Goal: Information Seeking & Learning: Learn about a topic

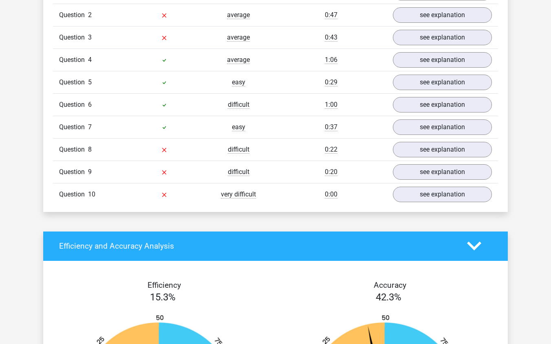
scroll to position [685, 0]
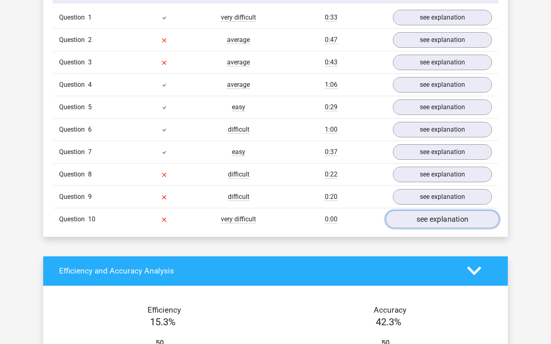
click at [425, 213] on link "see explanation" at bounding box center [443, 219] width 114 height 18
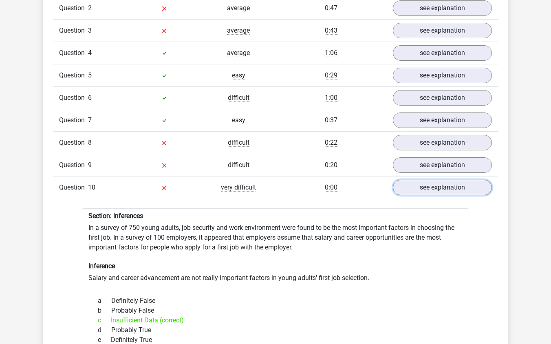
scroll to position [717, 0]
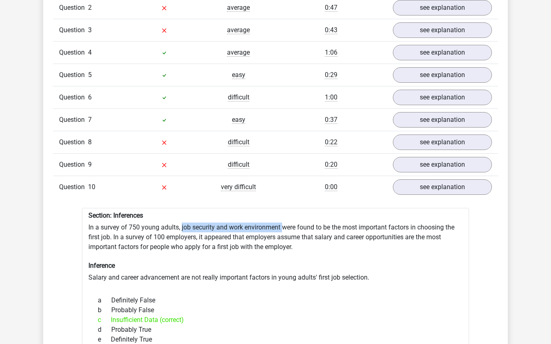
drag, startPoint x: 181, startPoint y: 221, endPoint x: 284, endPoint y: 222, distance: 103.2
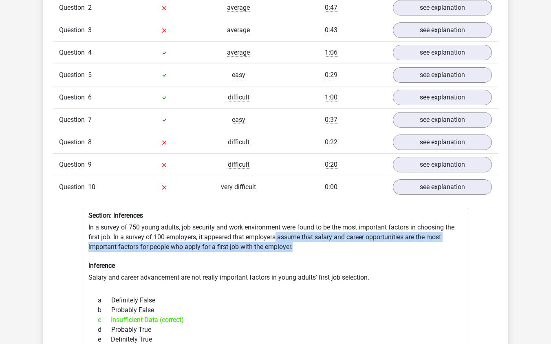
drag, startPoint x: 278, startPoint y: 232, endPoint x: 381, endPoint y: 239, distance: 103.8
click at [427, 166] on link "see explanation" at bounding box center [443, 165] width 114 height 18
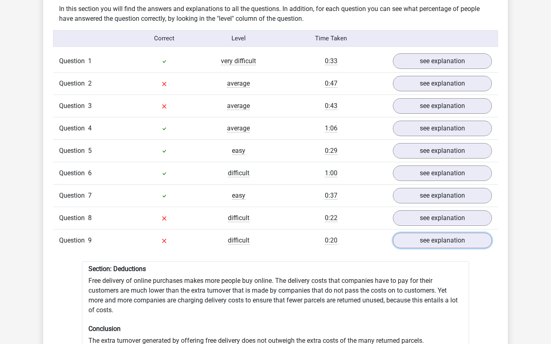
scroll to position [653, 0]
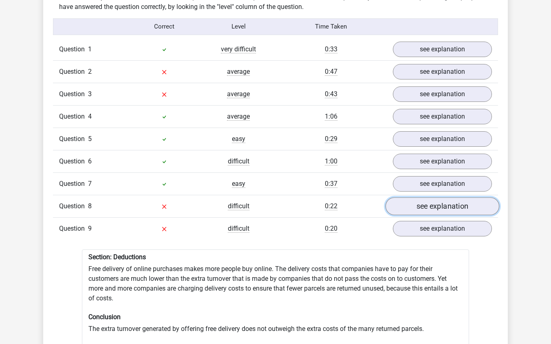
click at [425, 197] on link "see explanation" at bounding box center [443, 206] width 114 height 18
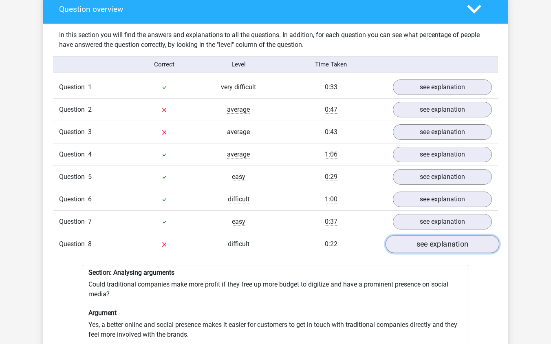
scroll to position [613, 0]
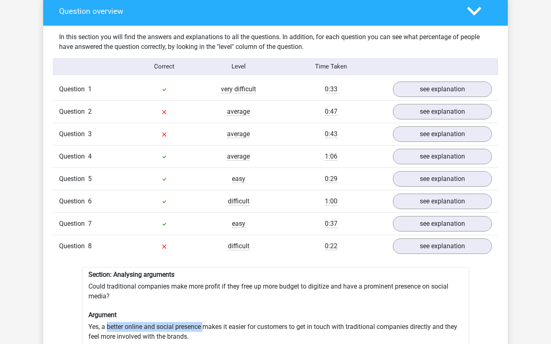
drag, startPoint x: 107, startPoint y: 321, endPoint x: 206, endPoint y: 321, distance: 98.7
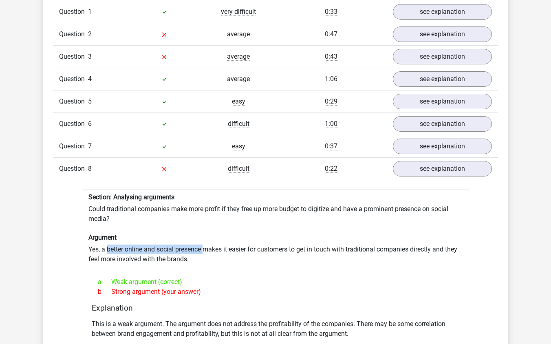
scroll to position [719, 0]
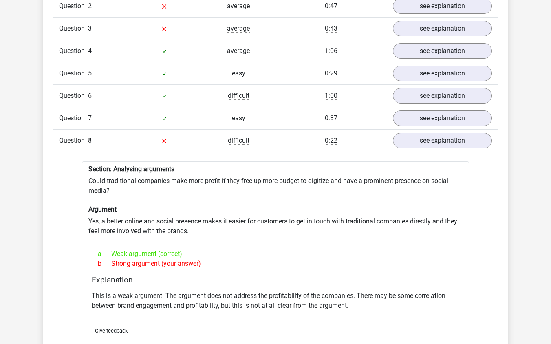
click at [332, 321] on div "Give feedback" at bounding box center [276, 331] width 374 height 21
drag, startPoint x: 204, startPoint y: 176, endPoint x: 227, endPoint y: 176, distance: 22.4
click at [227, 176] on div "Section: Analysing arguments Could traditional companies make more profit if th…" at bounding box center [275, 260] width 387 height 197
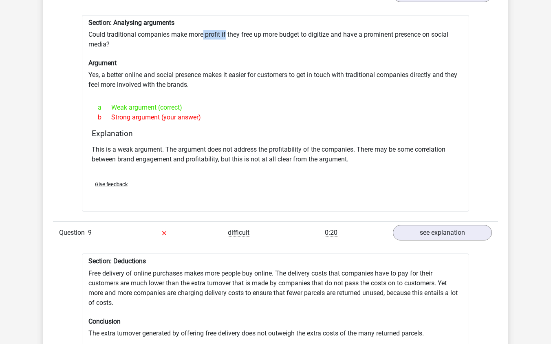
scroll to position [863, 0]
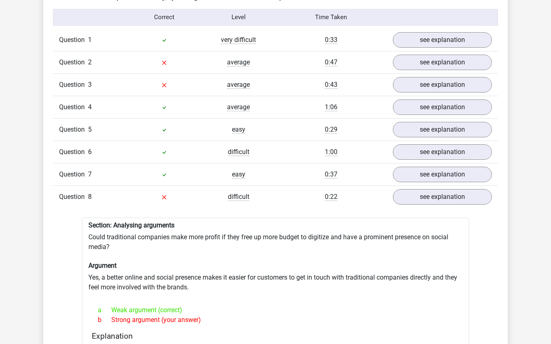
scroll to position [661, 0]
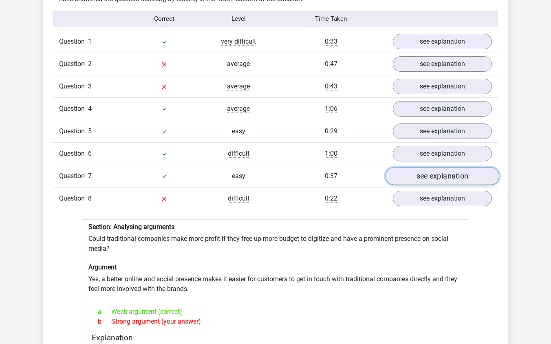
click at [424, 167] on link "see explanation" at bounding box center [443, 176] width 114 height 18
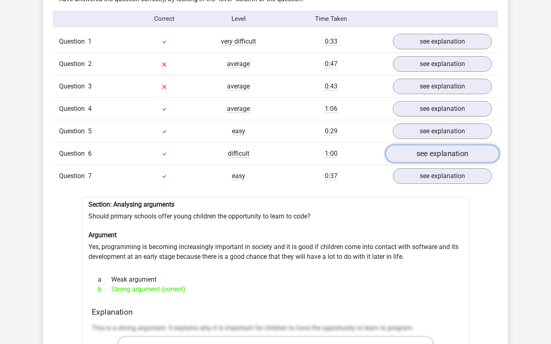
click at [434, 146] on link "see explanation" at bounding box center [443, 154] width 114 height 18
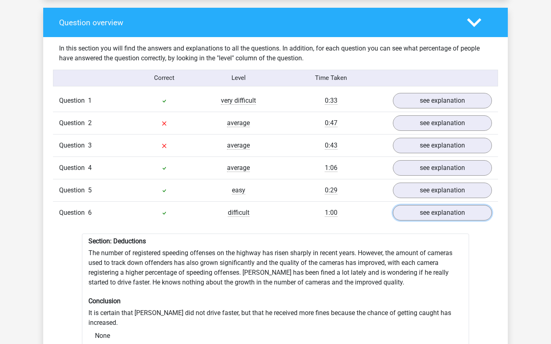
scroll to position [563, 0]
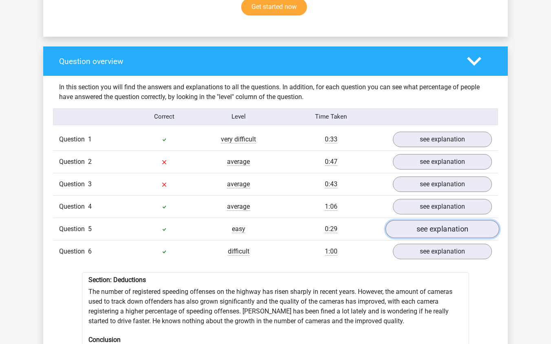
click at [409, 220] on link "see explanation" at bounding box center [443, 229] width 114 height 18
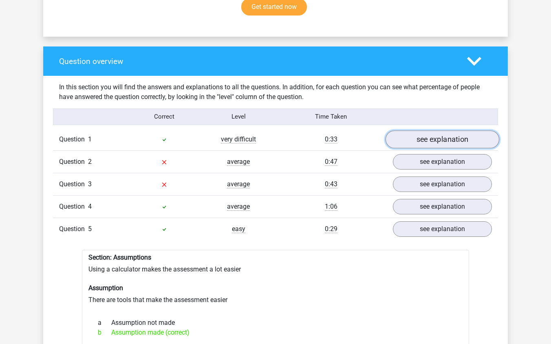
click at [414, 135] on link "see explanation" at bounding box center [443, 140] width 114 height 18
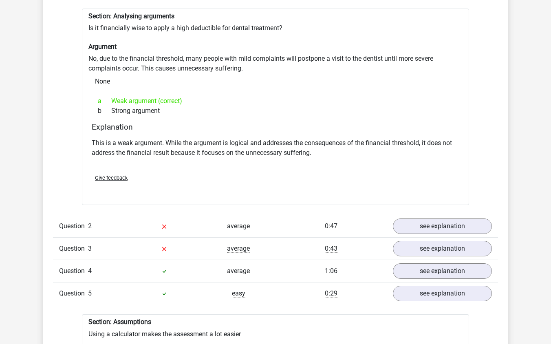
scroll to position [742, 0]
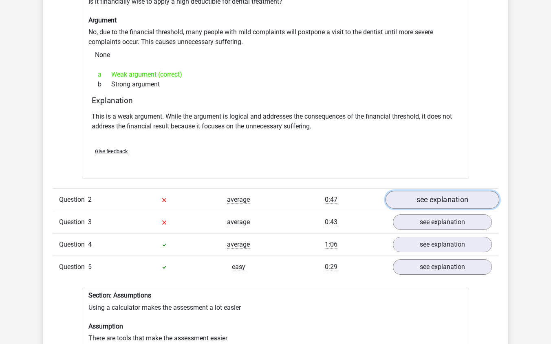
click at [413, 192] on link "see explanation" at bounding box center [443, 200] width 114 height 18
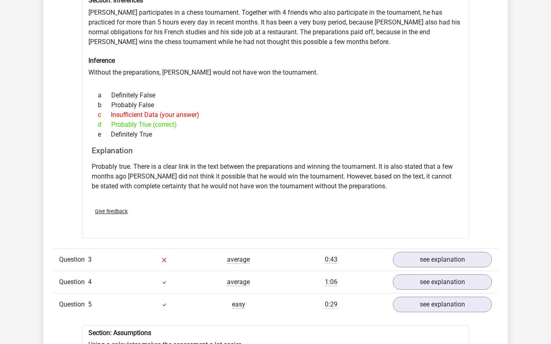
scroll to position [1098, 0]
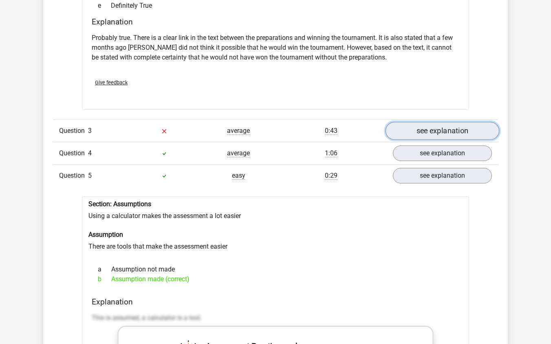
click at [419, 126] on link "see explanation" at bounding box center [443, 131] width 114 height 18
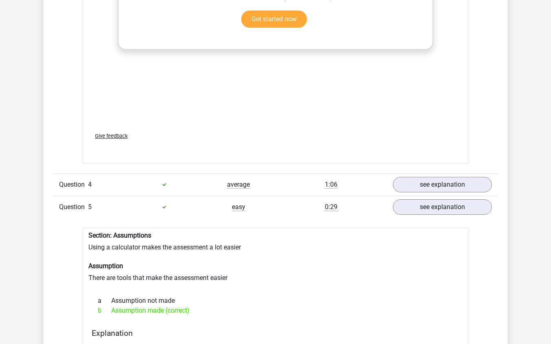
scroll to position [1504, 0]
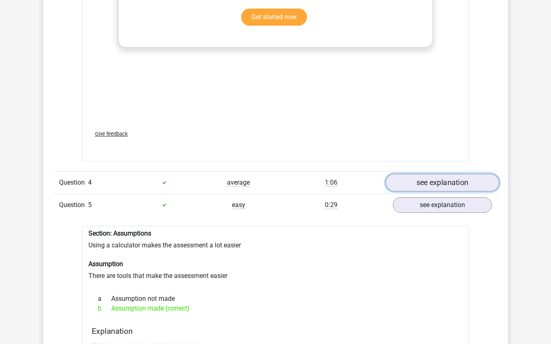
click at [419, 174] on link "see explanation" at bounding box center [443, 183] width 114 height 18
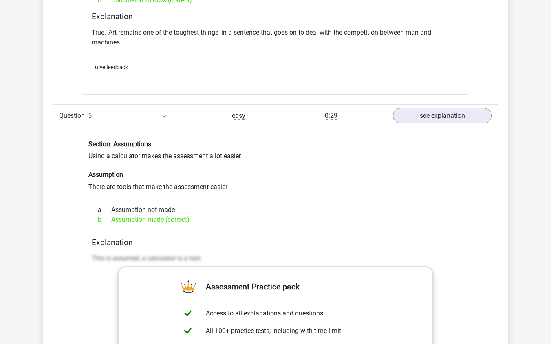
scroll to position [1895, 0]
